Goal: Communication & Community: Answer question/provide support

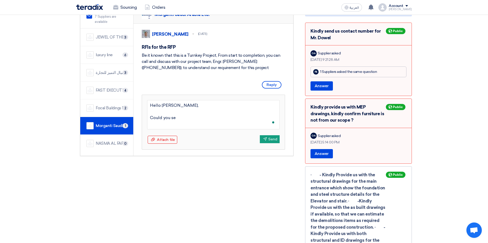
type textarea "Hello [PERSON_NAME], Could you sen"
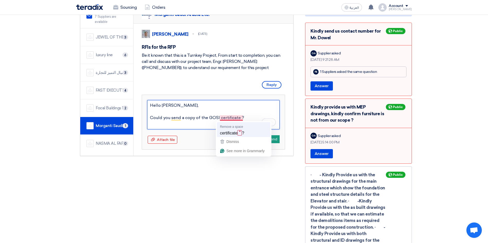
type textarea "Hello [PERSON_NAME], Could you send a copy of the GOSI certificate?"
click at [209, 118] on textarea "Hello [PERSON_NAME], Could you send a copy of the GOSI certificate?" at bounding box center [213, 114] width 132 height 29
paste textarea "Social Insurance Certificate"
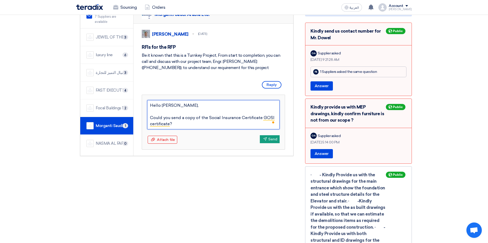
type textarea "Hello [PERSON_NAME], Could you send a copy of the Social Insurance Certificate …"
drag, startPoint x: 275, startPoint y: 118, endPoint x: 282, endPoint y: 120, distance: 7.6
click at [277, 118] on textarea "Hello [PERSON_NAME], Could you send a copy of the Social Insurance Certificate …" at bounding box center [213, 114] width 132 height 29
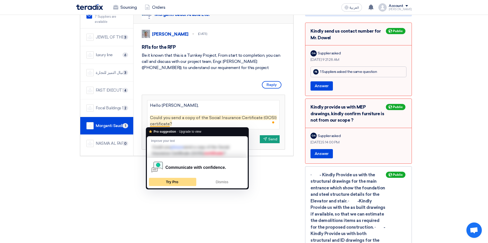
type textarea "Hello [PERSON_NAME], Could you send a copy of the Social Insurance Certificate …"
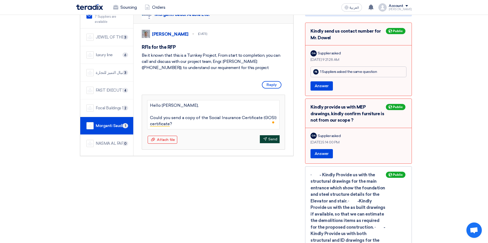
click at [268, 143] on button "Send Send" at bounding box center [270, 139] width 20 height 8
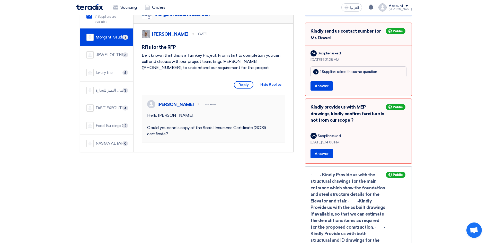
scroll to position [39, 0]
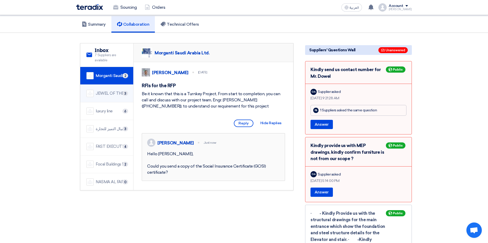
click at [108, 91] on div "JEWEL OF THE CRADLE" at bounding box center [111, 94] width 31 height 6
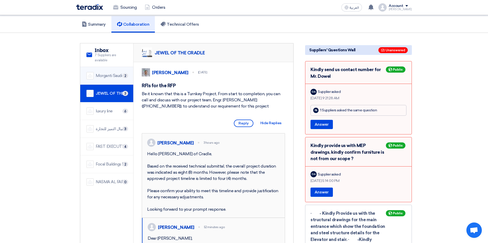
click at [105, 73] on div "Morganti Saudi Arabia Ltd." at bounding box center [111, 76] width 31 height 6
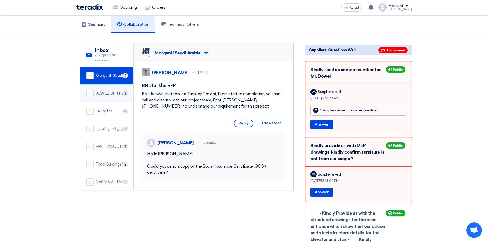
click at [112, 91] on div "JEWEL OF THE CRADLE" at bounding box center [111, 94] width 31 height 6
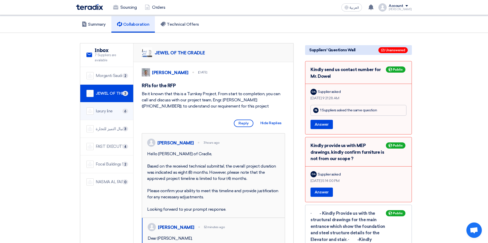
click at [111, 109] on div "luxury line" at bounding box center [104, 112] width 17 height 6
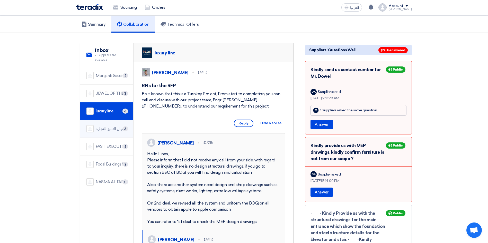
click at [113, 126] on div "شركة اميال التميز للتجارة" at bounding box center [111, 129] width 31 height 6
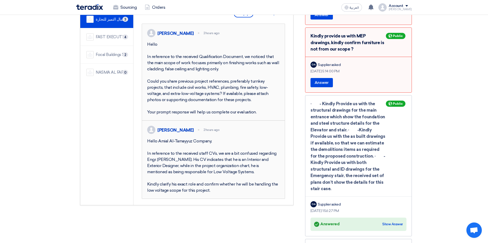
scroll to position [77, 0]
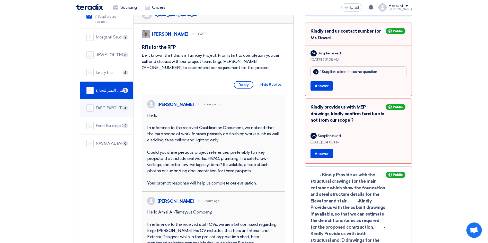
click at [103, 105] on div "FAST EXECUTION" at bounding box center [111, 108] width 31 height 6
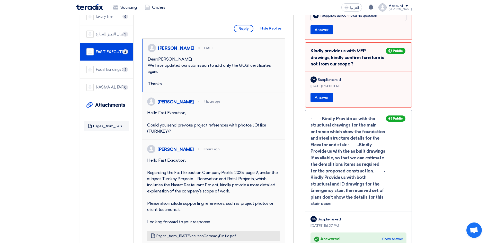
scroll to position [116, 0]
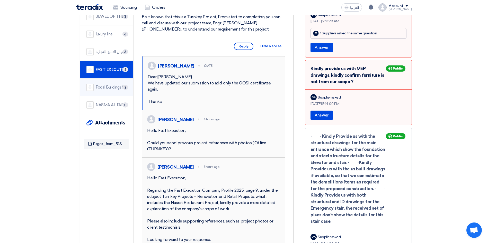
click at [107, 85] on div "Focal Buildings Solutions (FBS)" at bounding box center [111, 88] width 31 height 6
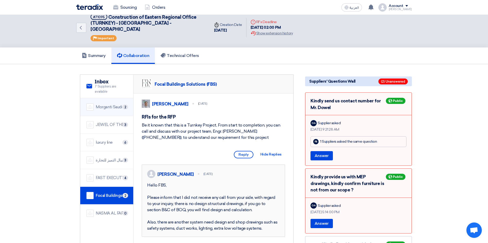
scroll to position [0, 0]
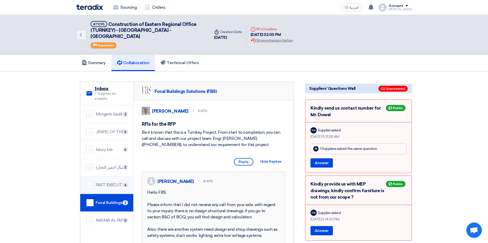
click at [107, 183] on div "FAST EXECUTION" at bounding box center [111, 186] width 31 height 6
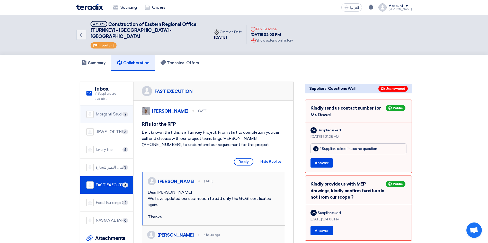
click at [109, 112] on div "Morganti Saudi Arabia Ltd." at bounding box center [111, 115] width 31 height 6
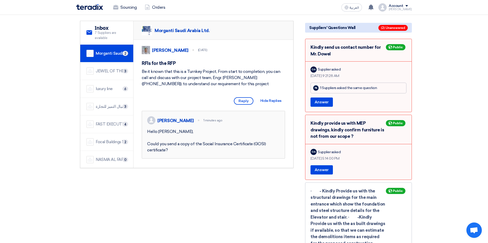
scroll to position [77, 0]
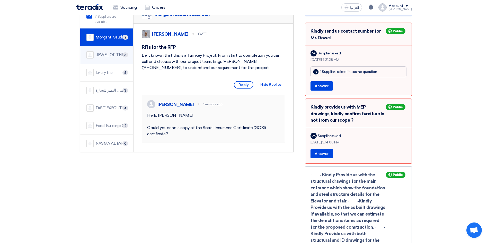
click at [105, 52] on div "JEWEL OF THE CRADLE" at bounding box center [111, 55] width 31 height 6
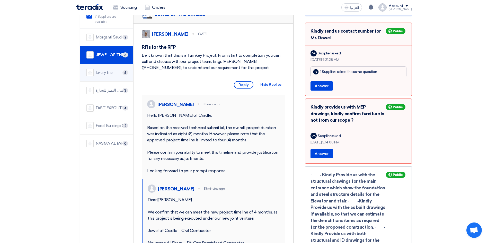
click at [104, 70] on div "luxury line" at bounding box center [104, 73] width 17 height 6
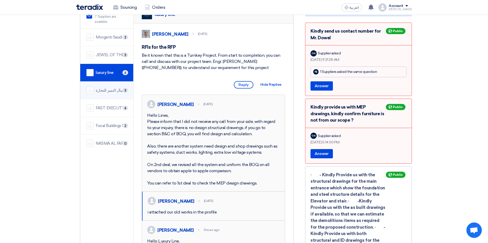
click at [105, 88] on div "شركة اميال التميز للتجارة" at bounding box center [111, 91] width 31 height 6
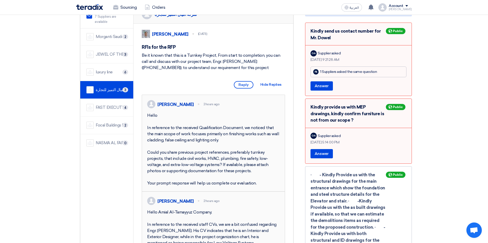
click at [98, 105] on div "FAST EXECUTION" at bounding box center [111, 108] width 31 height 6
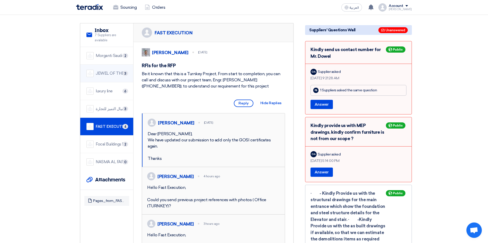
scroll to position [39, 0]
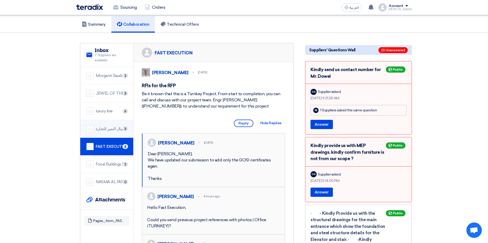
click at [104, 126] on div "شركة اميال التميز للتجارة" at bounding box center [111, 129] width 31 height 6
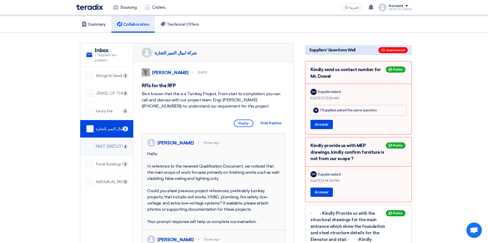
click at [104, 138] on li "FAST EXECUTION 4" at bounding box center [106, 147] width 53 height 18
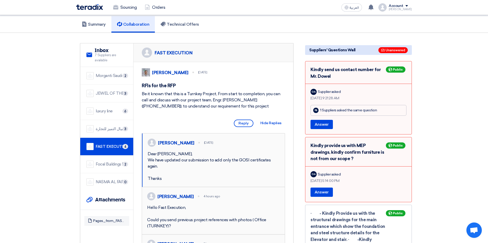
click at [102, 109] on div "luxury line" at bounding box center [104, 112] width 17 height 6
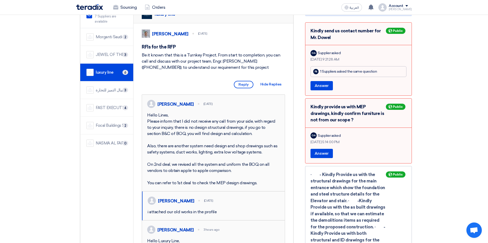
scroll to position [77, 0]
click at [108, 88] on div "شركة اميال التميز للتجارة" at bounding box center [111, 91] width 31 height 6
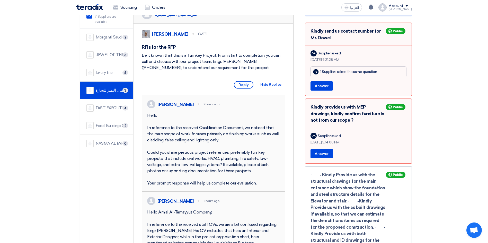
click at [107, 70] on li "luxury line 6" at bounding box center [106, 73] width 53 height 18
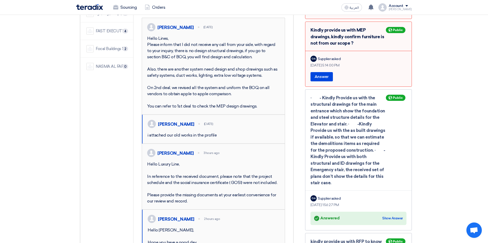
scroll to position [39, 0]
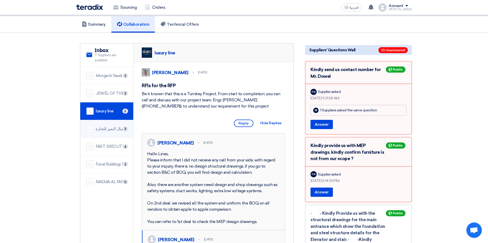
click at [111, 126] on div "شركة اميال التميز للتجارة" at bounding box center [111, 129] width 31 height 6
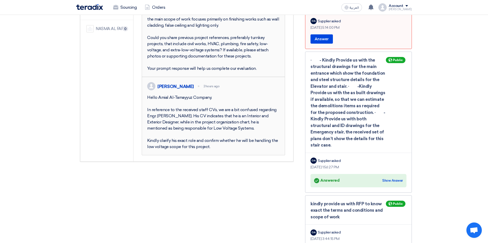
scroll to position [193, 0]
